Goal: Task Accomplishment & Management: Manage account settings

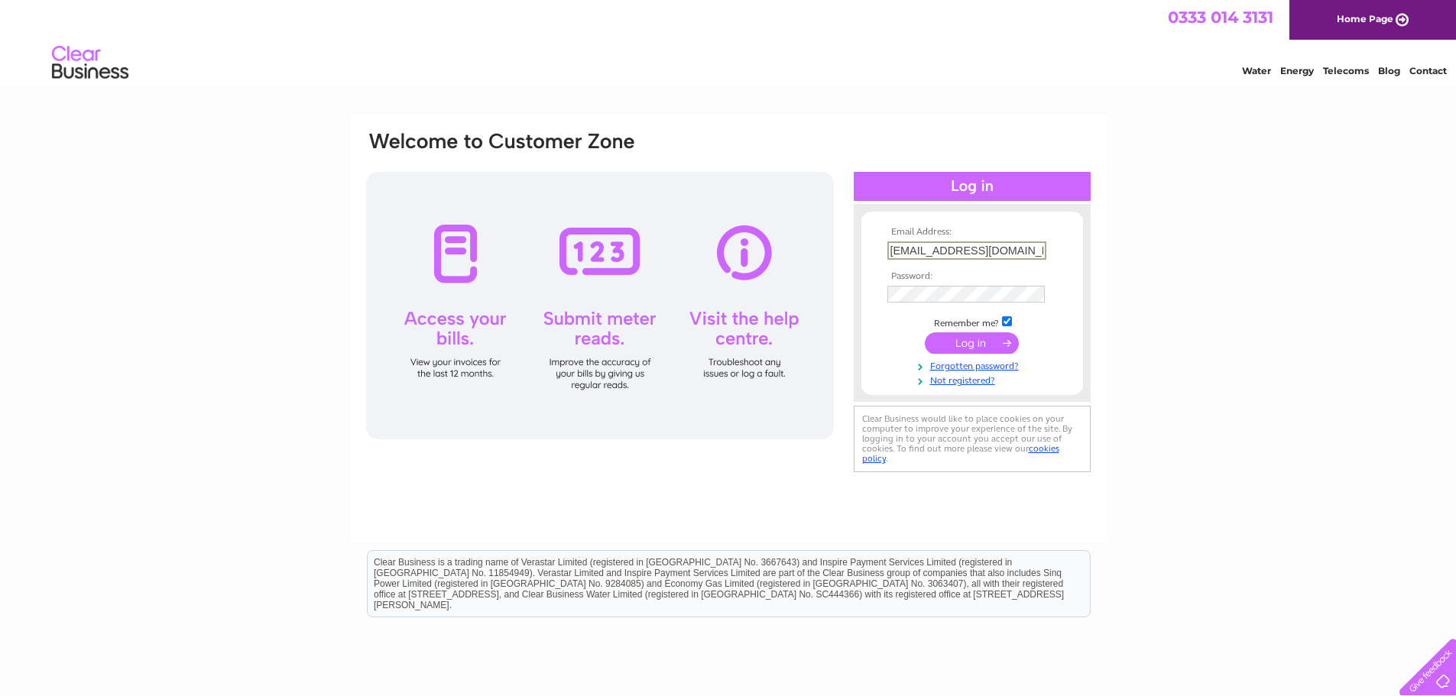
click at [948, 248] on input "gilmourbuild@gmail.com" at bounding box center [966, 251] width 159 height 18
click at [1037, 250] on input "gilmourbuilder@gmail.com" at bounding box center [966, 251] width 159 height 18
type input "gilmourbuilder@gmail.com"
click at [987, 345] on input "submit" at bounding box center [972, 342] width 94 height 21
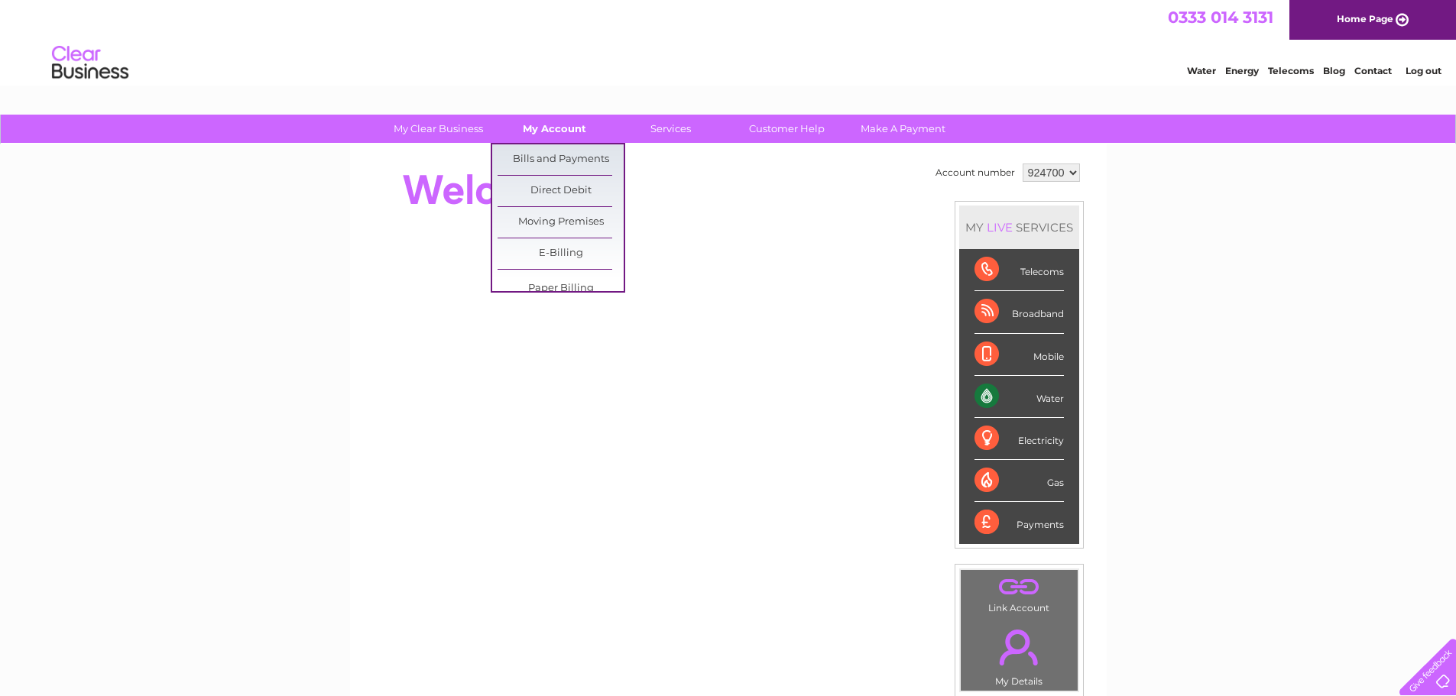
click at [554, 126] on link "My Account" at bounding box center [554, 129] width 126 height 28
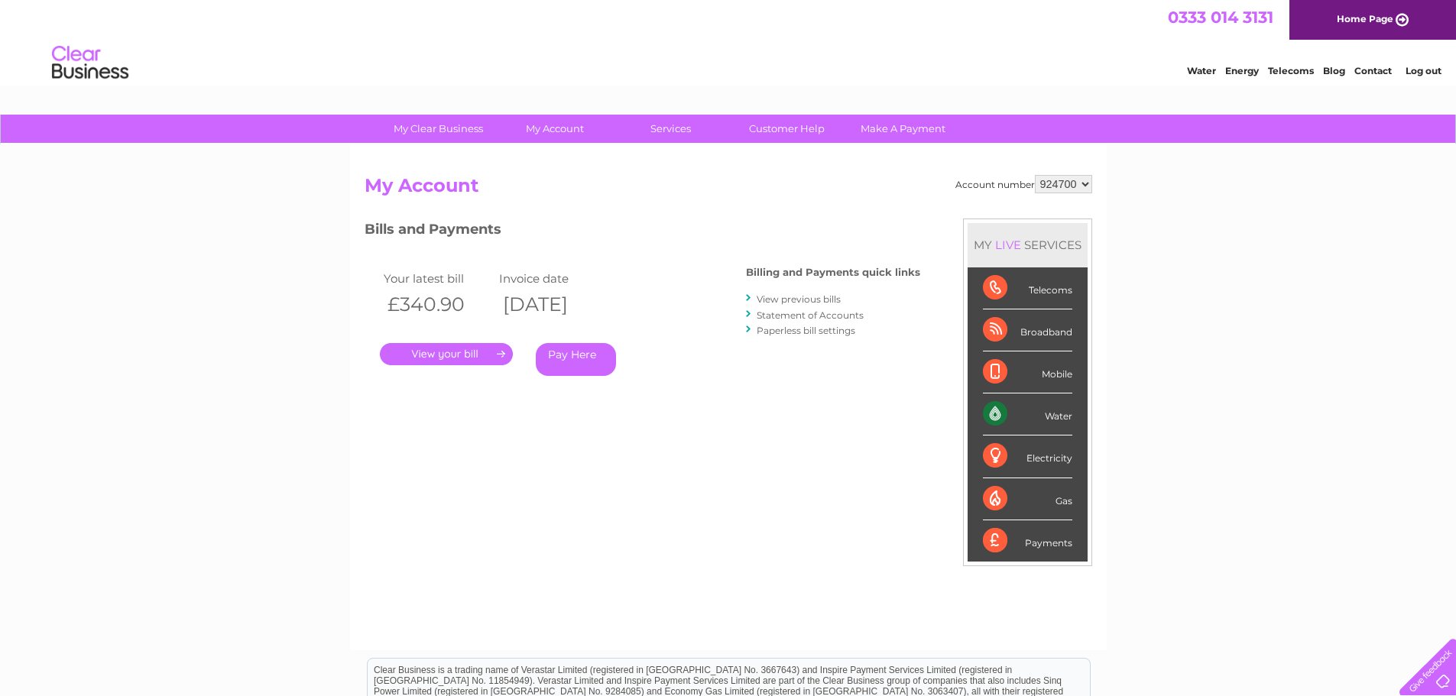
click at [480, 355] on link "." at bounding box center [446, 354] width 133 height 22
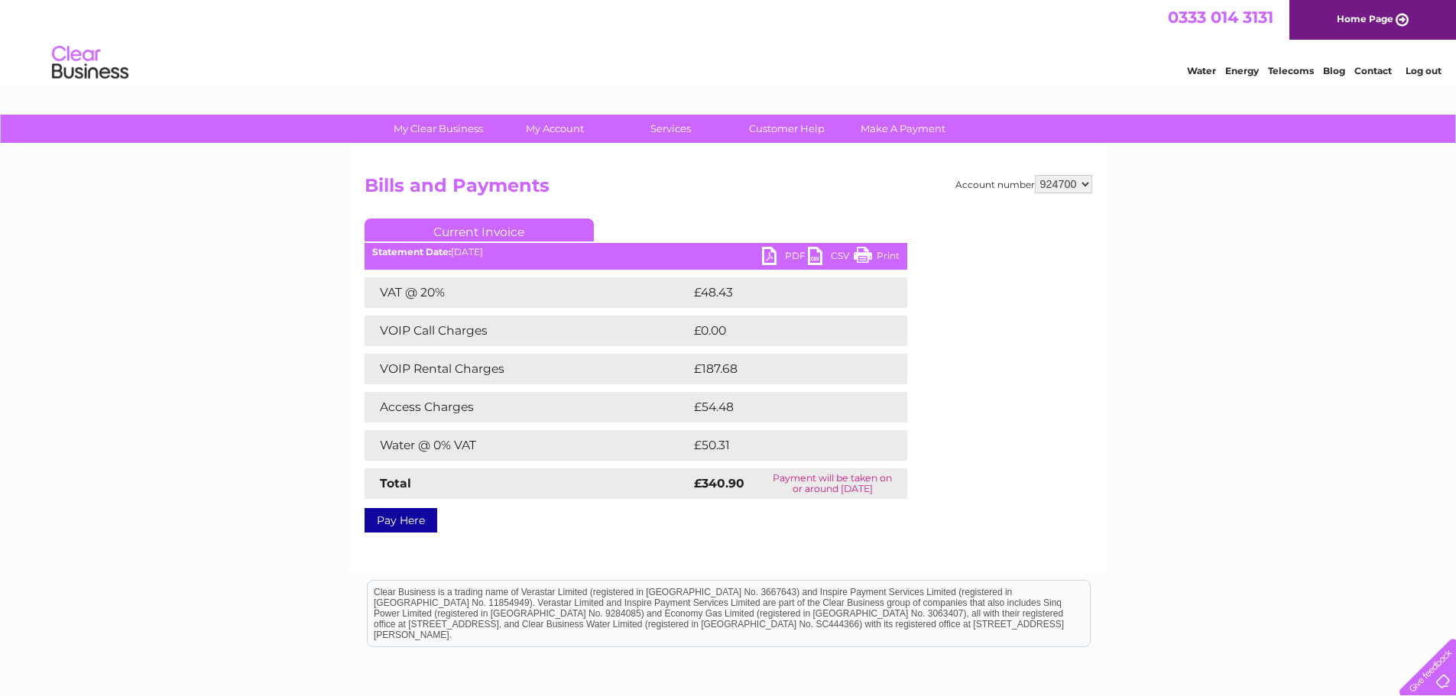
click at [797, 255] on link "PDF" at bounding box center [785, 258] width 46 height 22
click at [1416, 73] on link "Log out" at bounding box center [1424, 70] width 36 height 11
